Goal: Find specific page/section

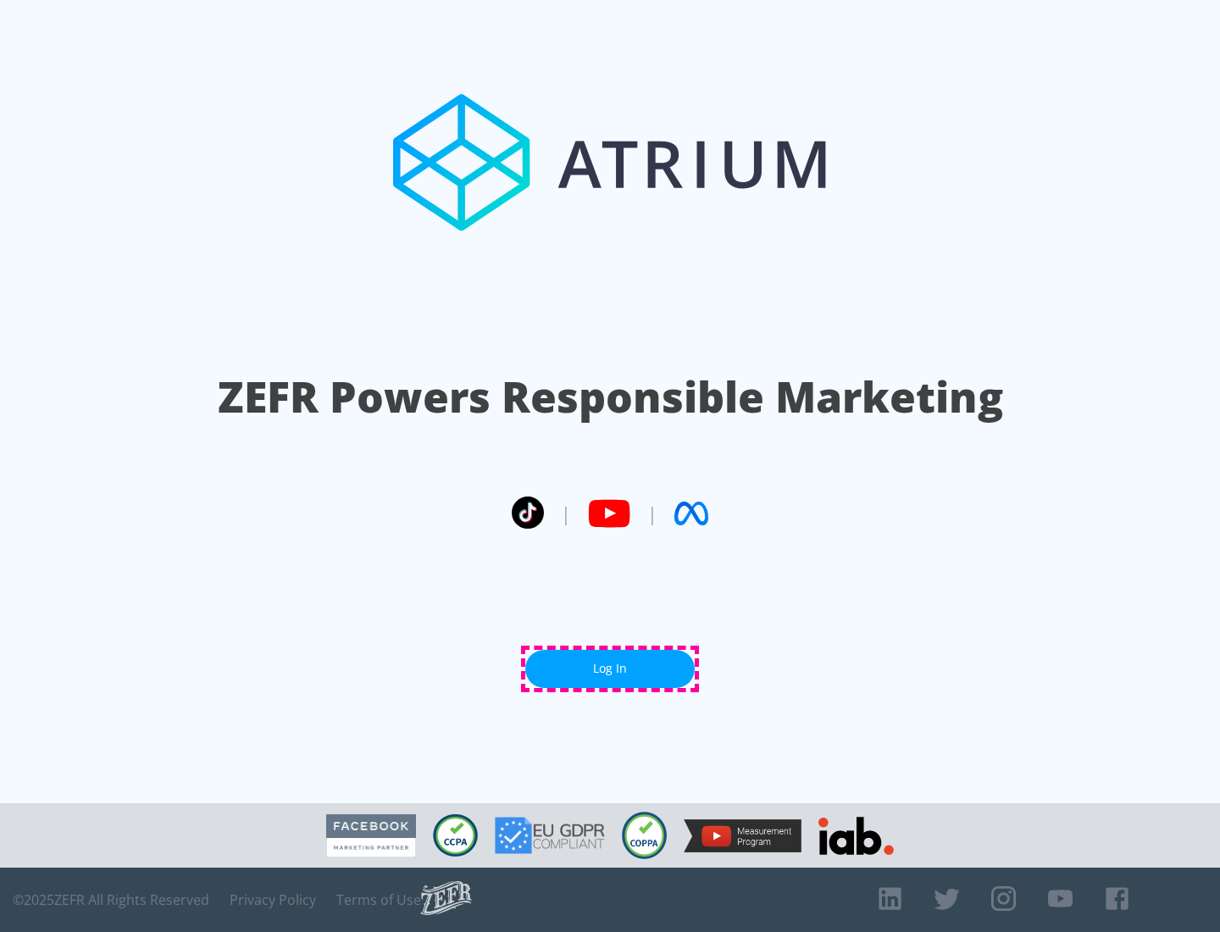
click at [610, 668] on link "Log In" at bounding box center [609, 669] width 169 height 38
